Goal: Task Accomplishment & Management: Complete application form

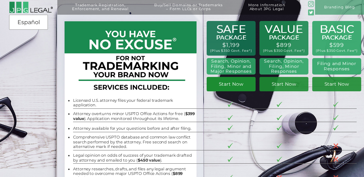
click at [238, 85] on link "Start Now" at bounding box center [231, 84] width 49 height 14
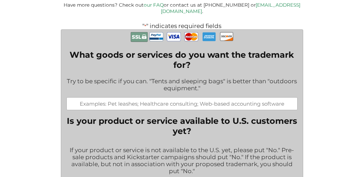
scroll to position [115, 0]
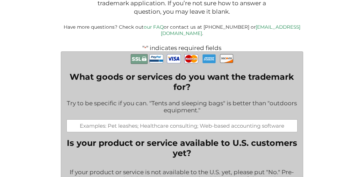
click at [142, 120] on input "What goods or services do you want the trademark for?" at bounding box center [182, 125] width 231 height 13
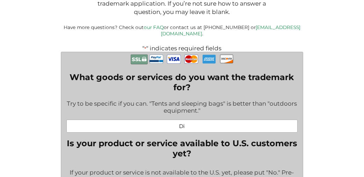
type input "D"
type input "B"
click at [194, 120] on input "Music Group Name / Digital Music Sales" at bounding box center [182, 126] width 231 height 13
click at [229, 121] on input "Music Group Name / Music Sales" at bounding box center [182, 126] width 231 height 13
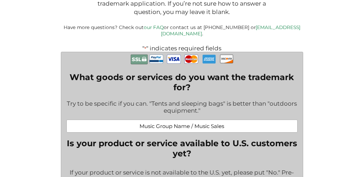
click at [166, 120] on input "Music Group Name / Music Sales" at bounding box center [182, 126] width 231 height 13
click at [229, 120] on input "Music Band Name / Music Sales" at bounding box center [182, 126] width 231 height 13
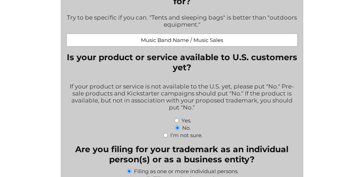
scroll to position [201, 0]
type input "Music Band Name / Music Sales"
click at [184, 117] on label "Yes." at bounding box center [187, 120] width 10 height 7
click at [179, 118] on input "Yes." at bounding box center [177, 120] width 5 height 5
radio input "true"
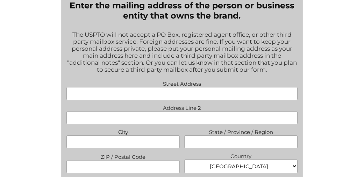
scroll to position [532, 0]
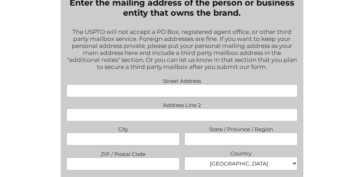
type input "Matthew John Spivey and Malcom Glenn Archambault"
type input "3368 Forest Ave"
type input "Medford"
type input "Oregon"
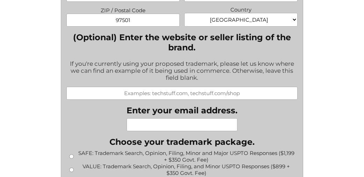
scroll to position [677, 0]
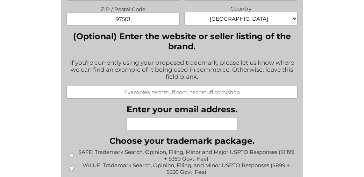
type input "97501"
click at [181, 86] on input "(Optional) Enter the website or seller listing of the brand." at bounding box center [182, 92] width 231 height 13
paste input "https://music.apple.com/us/artist/easelmouth/1741499784"
type input "https://music.apple.com/us/artist/easelmouth/1741499784"
click at [198, 117] on input "Enter your email address." at bounding box center [182, 123] width 111 height 13
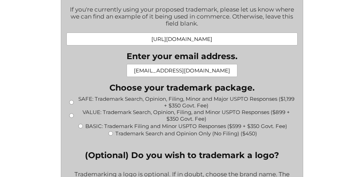
scroll to position [733, 0]
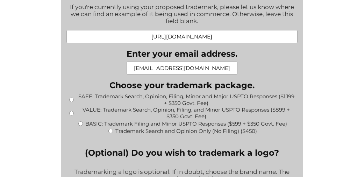
type input "easelmouth@gmail.com"
drag, startPoint x: 73, startPoint y: 85, endPoint x: 71, endPoint y: 90, distance: 4.9
click at [72, 98] on input "SAFE: Trademark Search, Opinion, Filing, Minor and Major USPTO Responses ($1,19…" at bounding box center [71, 100] width 5 height 5
radio input "true"
type input "$1,549.00"
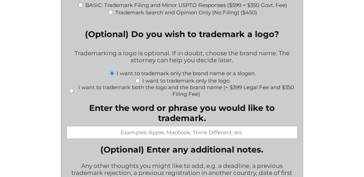
scroll to position [852, 0]
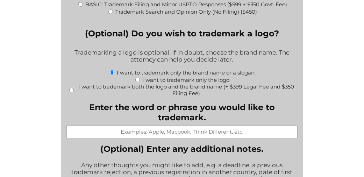
click at [129, 125] on input "Enter the word or phrase you would like to trademark." at bounding box center [182, 131] width 231 height 13
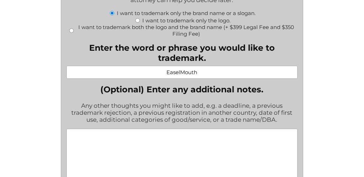
scroll to position [915, 0]
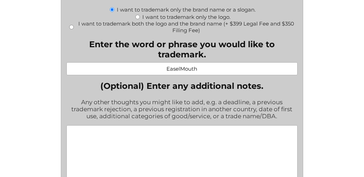
type input "EaselMouth"
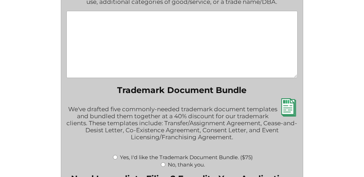
scroll to position [1042, 0]
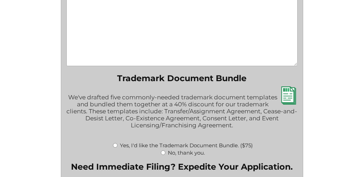
click at [163, 151] on input "No, thank you." at bounding box center [163, 153] width 5 height 5
radio input "true"
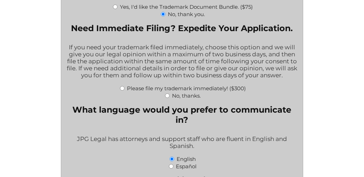
scroll to position [1181, 0]
drag, startPoint x: 167, startPoint y: 81, endPoint x: 159, endPoint y: 88, distance: 10.4
click at [167, 93] on input "No, thanks." at bounding box center [167, 95] width 5 height 5
radio input "true"
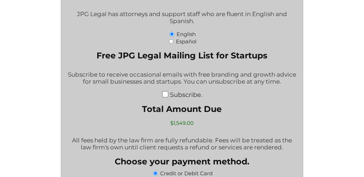
scroll to position [1308, 0]
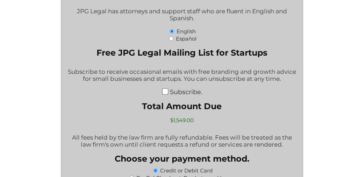
click at [166, 88] on input "Subscribe." at bounding box center [165, 91] width 6 height 6
checkbox input "true"
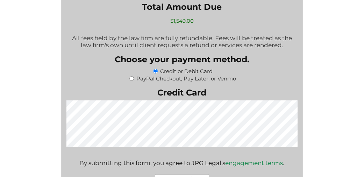
scroll to position [1423, 0]
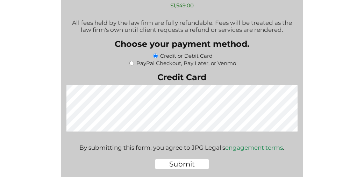
click at [292, 153] on div "Submit" at bounding box center [182, 164] width 231 height 22
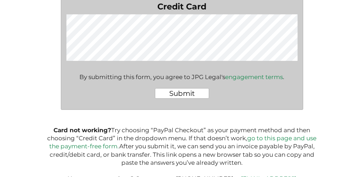
scroll to position [1493, 0]
drag, startPoint x: 232, startPoint y: 85, endPoint x: 218, endPoint y: 85, distance: 13.7
click at [232, 85] on div "Submit" at bounding box center [182, 94] width 231 height 22
click at [193, 89] on input "Submit" at bounding box center [182, 94] width 54 height 11
